Goal: Task Accomplishment & Management: Complete application form

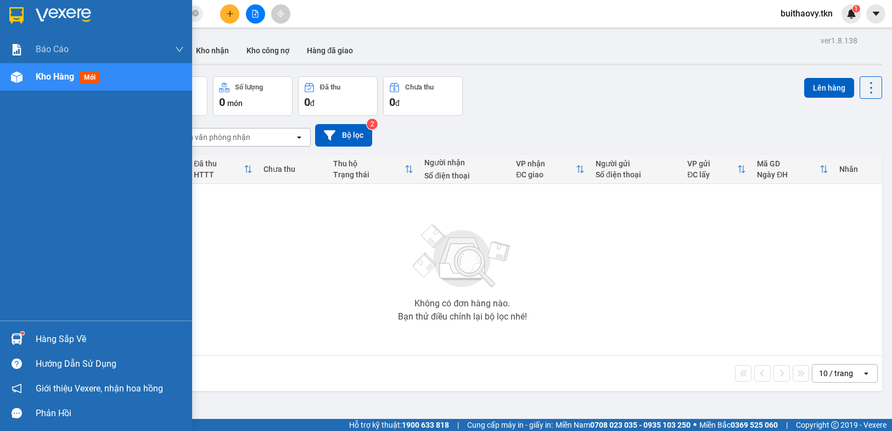
click at [12, 334] on img at bounding box center [17, 339] width 12 height 12
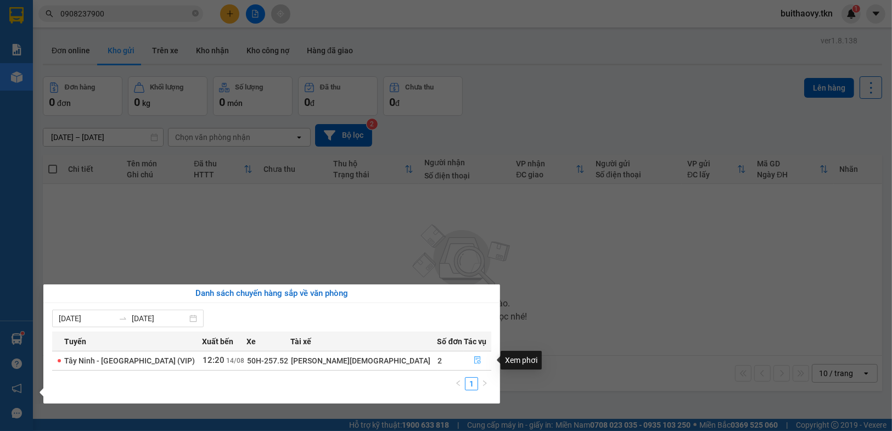
click at [475, 357] on icon "file-done" at bounding box center [478, 360] width 8 height 8
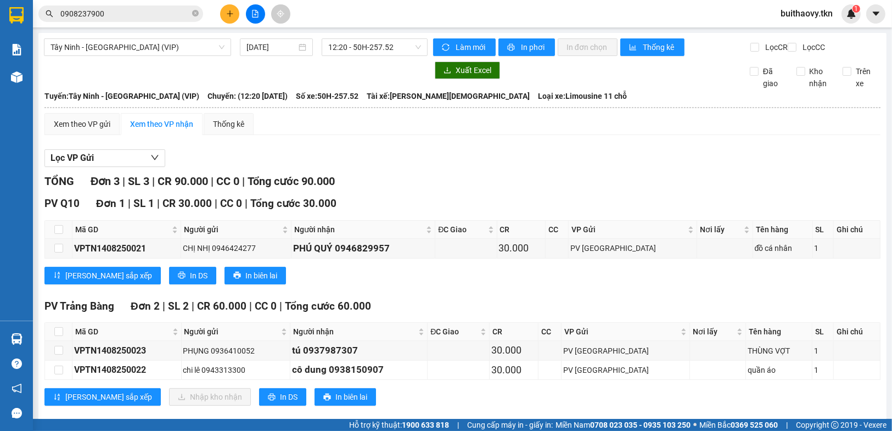
click at [226, 15] on icon "plus" at bounding box center [230, 14] width 8 height 8
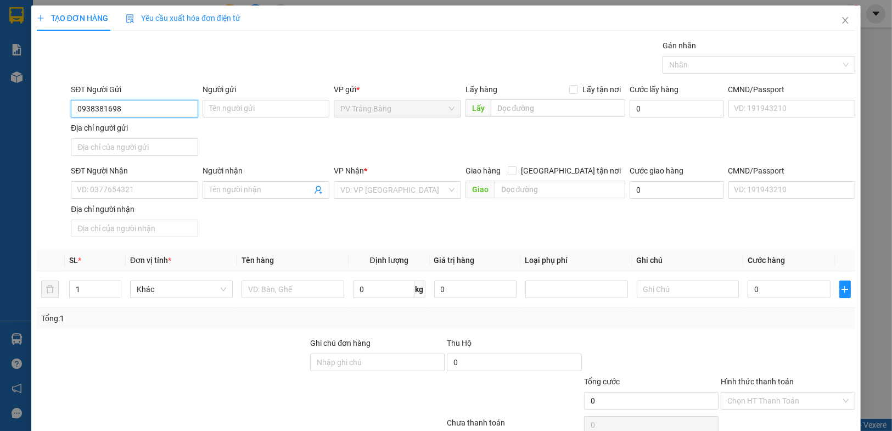
click at [151, 110] on input "0938381698" at bounding box center [134, 109] width 127 height 18
type input "0938381698"
click at [229, 109] on input "Người gửi" at bounding box center [266, 109] width 127 height 18
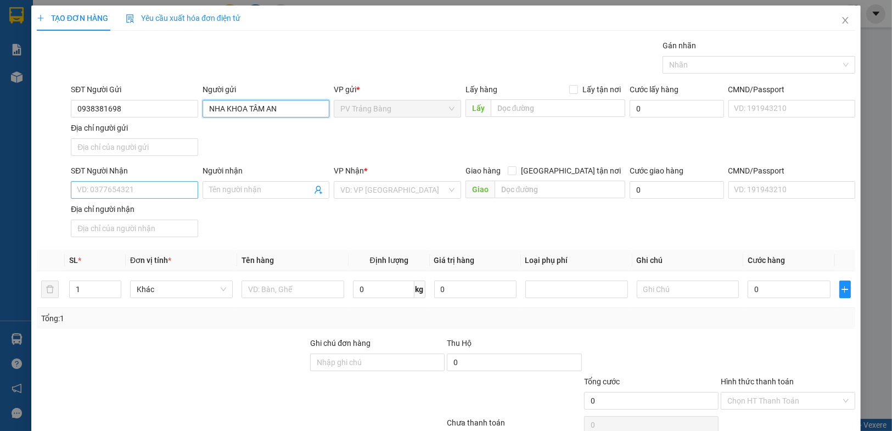
type input "NHA KHOA TÂM AN"
click at [134, 194] on input "SĐT Người Nhận" at bounding box center [134, 190] width 127 height 18
type input "0964449537"
click at [264, 188] on input "Người nhận" at bounding box center [260, 190] width 103 height 12
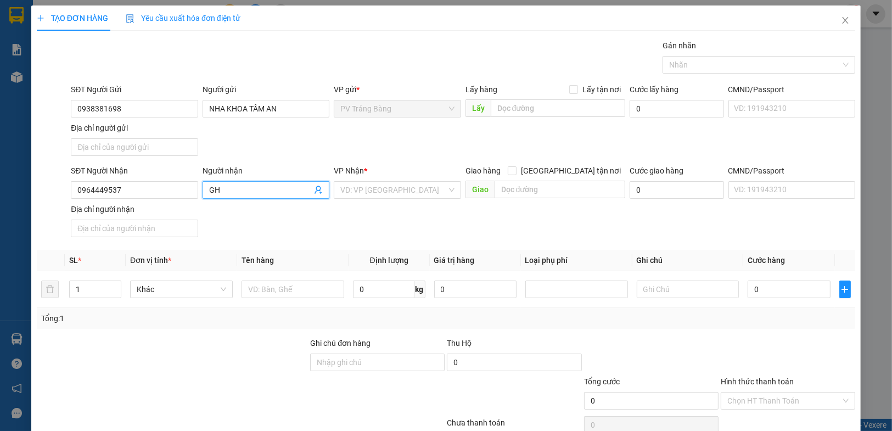
type input "G"
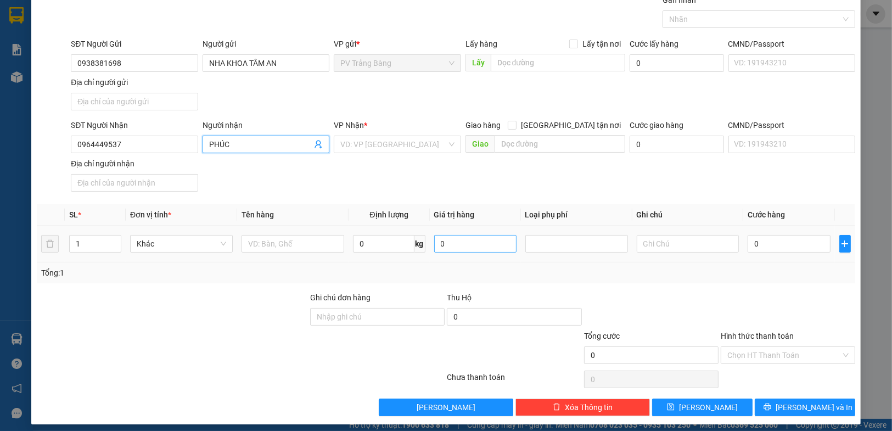
scroll to position [50, 0]
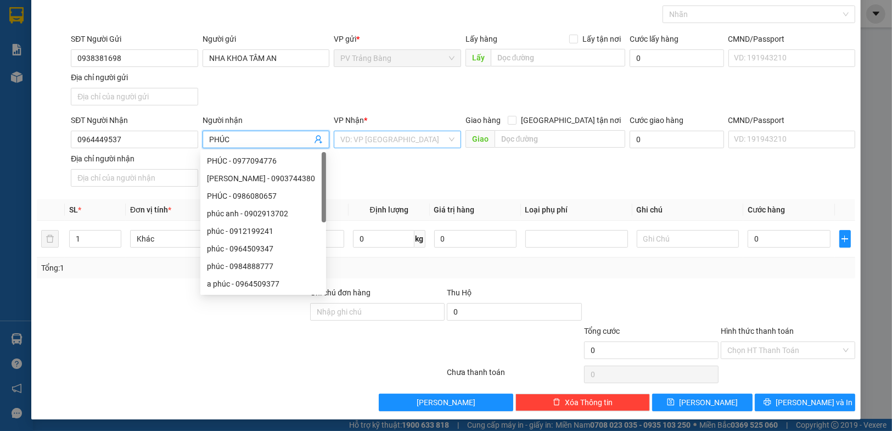
type input "PHÚC"
click at [405, 143] on input "search" at bounding box center [393, 139] width 106 height 16
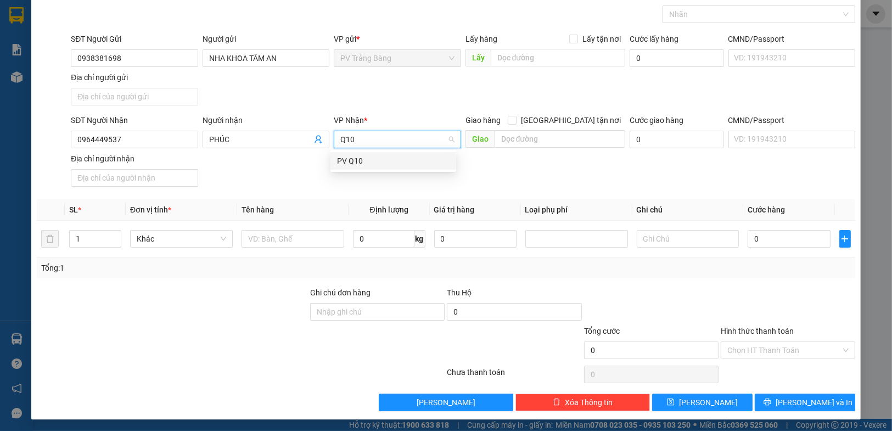
type input "Q10"
click at [391, 165] on div "PV Q10" at bounding box center [393, 161] width 113 height 12
click at [310, 240] on input "text" at bounding box center [292, 239] width 103 height 18
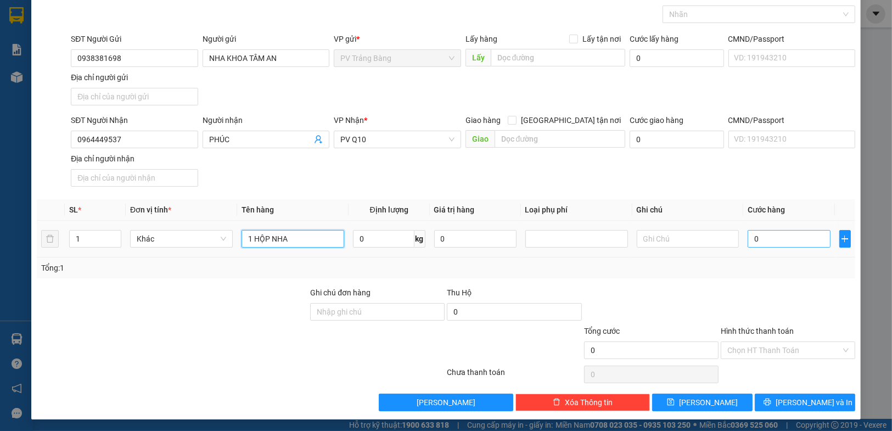
type input "1 HỘP NHA"
click at [776, 230] on input "0" at bounding box center [789, 239] width 82 height 18
type input "3"
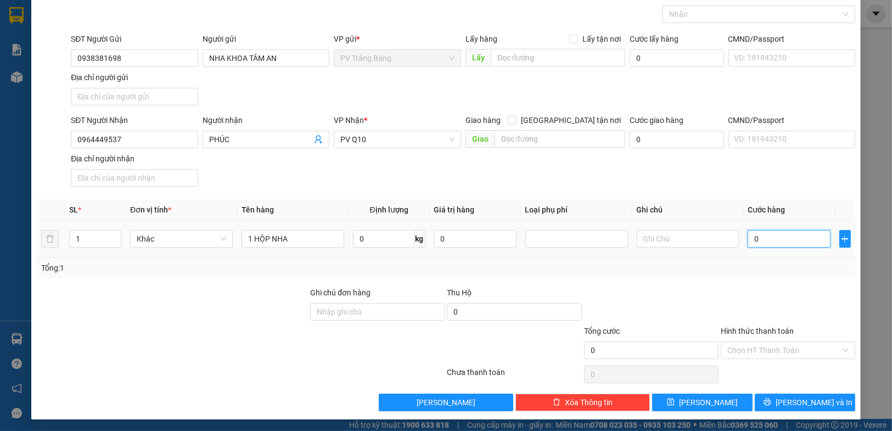
type input "3"
type input "30"
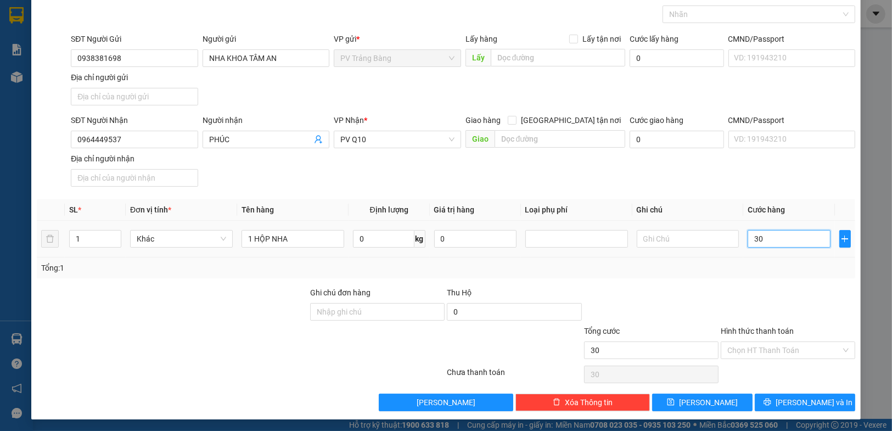
type input "300"
type input "3.000"
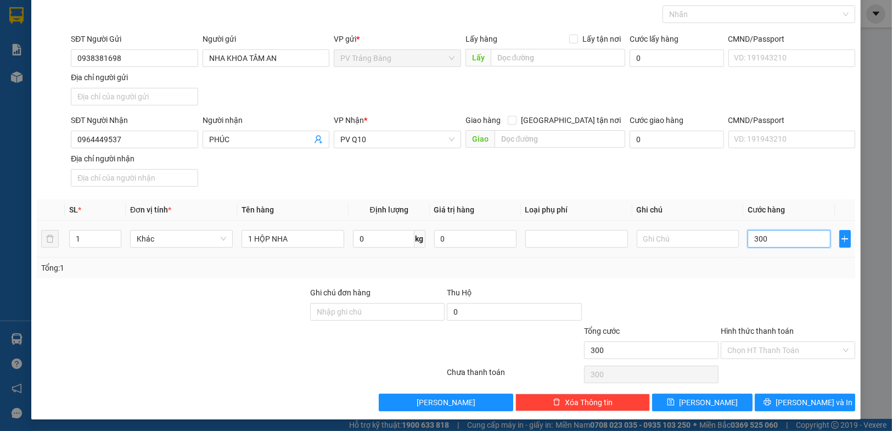
type input "3.000"
type input "30.000"
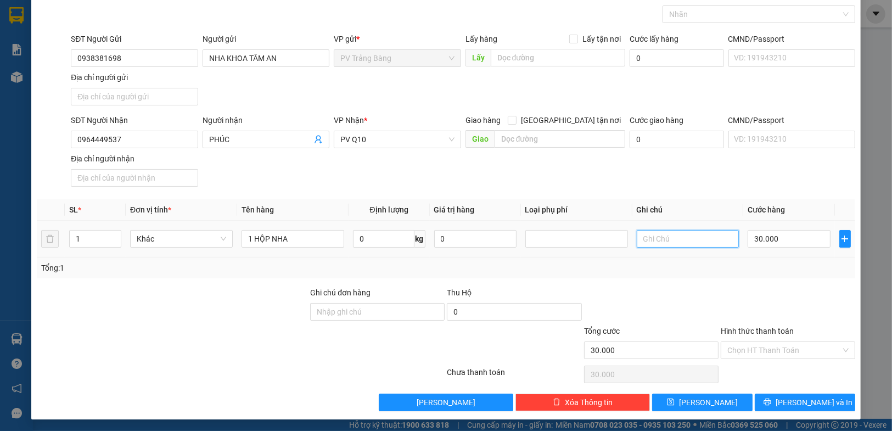
click at [666, 238] on input "text" at bounding box center [688, 239] width 103 height 18
type input "HƯ KHÔNG ĐỀN"
click at [779, 347] on input "Hình thức thanh toán" at bounding box center [784, 350] width 114 height 16
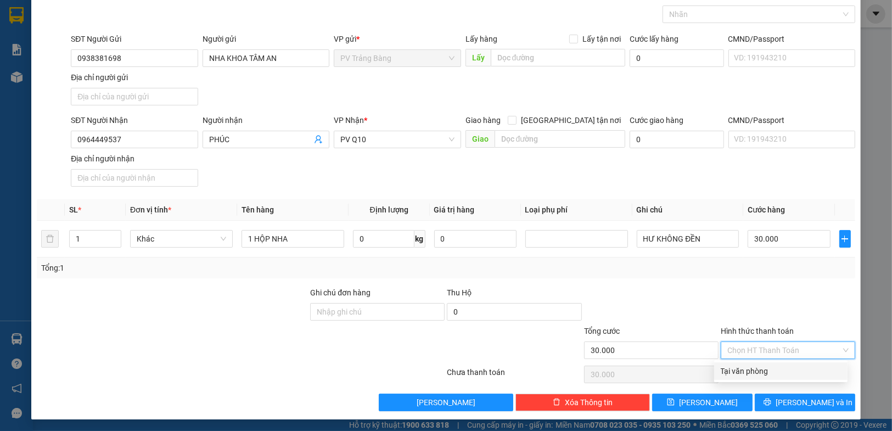
click at [772, 370] on div "Tại văn phòng" at bounding box center [781, 371] width 120 height 12
type input "0"
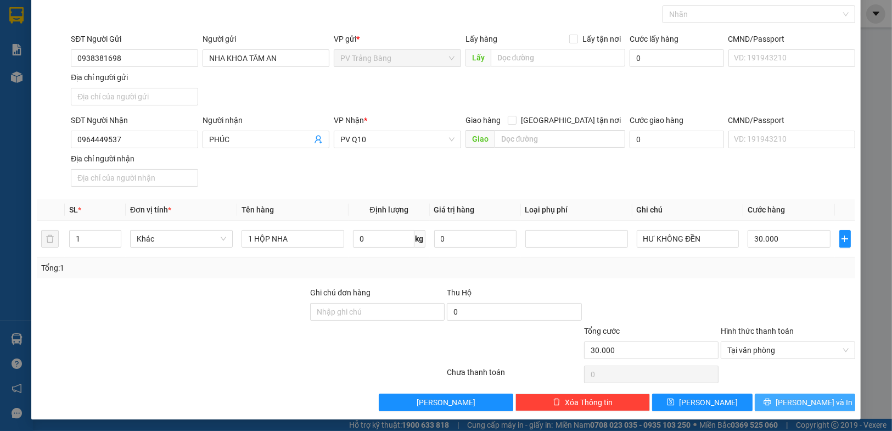
click at [771, 404] on icon "printer" at bounding box center [767, 402] width 8 height 8
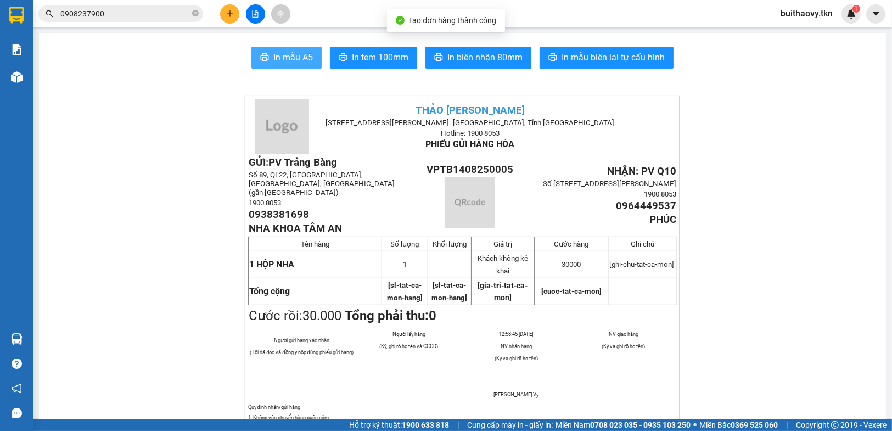
click at [299, 59] on span "In mẫu A5" at bounding box center [293, 57] width 40 height 14
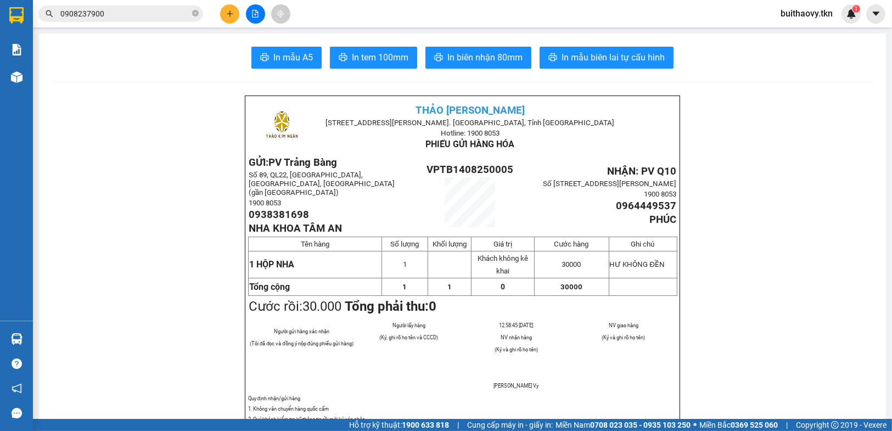
drag, startPoint x: 9, startPoint y: 333, endPoint x: 33, endPoint y: 333, distance: 24.2
click at [10, 333] on div at bounding box center [16, 338] width 19 height 19
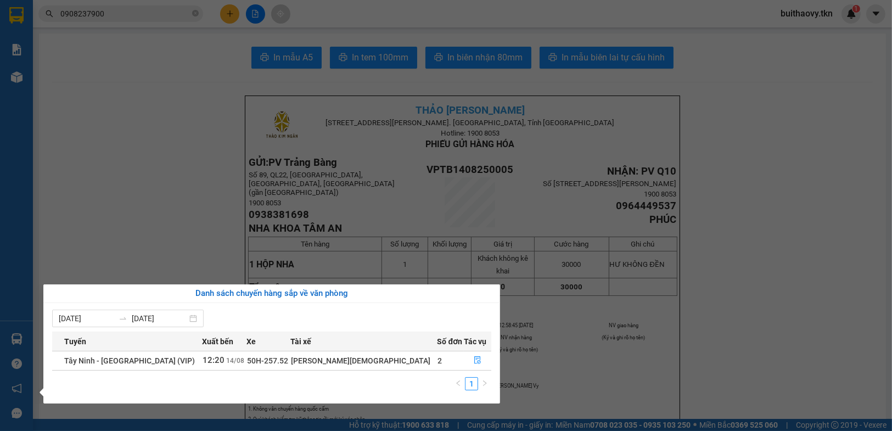
drag, startPoint x: 728, startPoint y: 330, endPoint x: 604, endPoint y: 429, distance: 158.6
click at [729, 336] on section "Kết quả tìm kiếm ( 1 ) Bộ lọc Mã ĐH Trạng thái Món hàng Thu hộ Tổng cước Chưa c…" at bounding box center [446, 215] width 892 height 431
